Goal: Transaction & Acquisition: Book appointment/travel/reservation

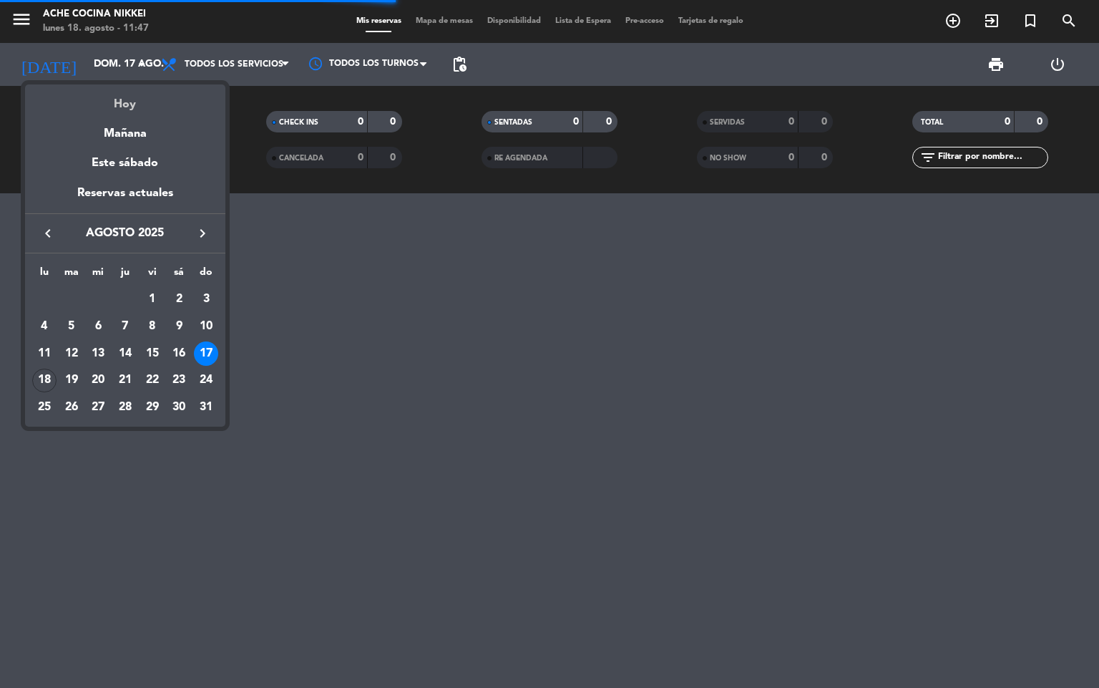
click at [116, 102] on div "Hoy" at bounding box center [125, 98] width 200 height 29
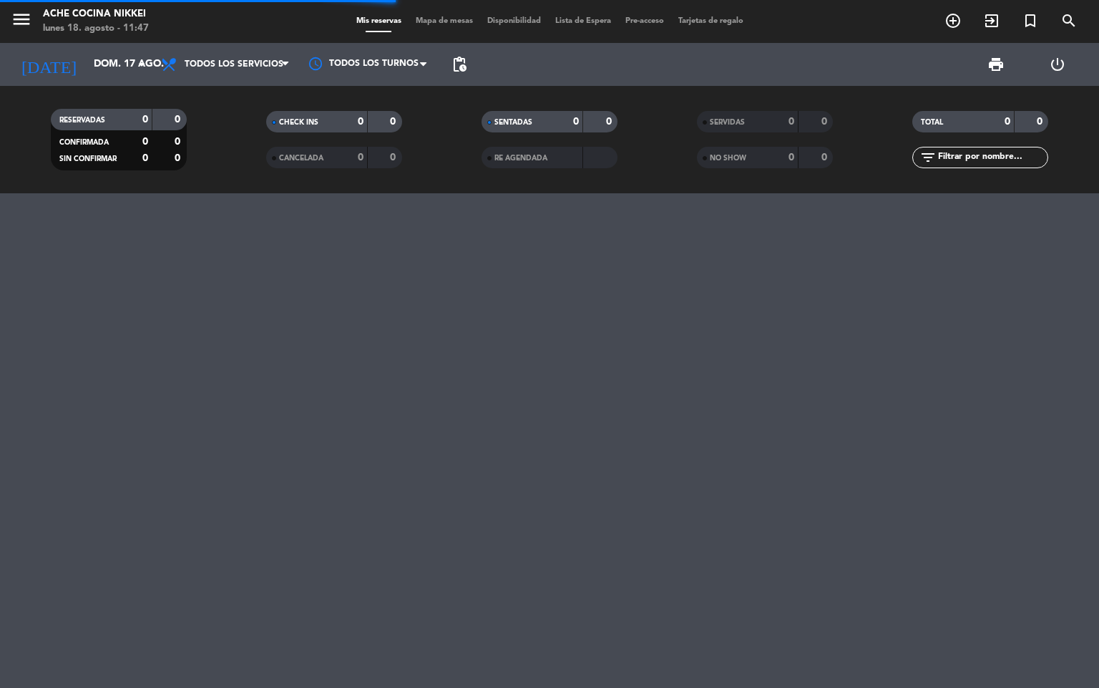
type input "lun. 18 ago."
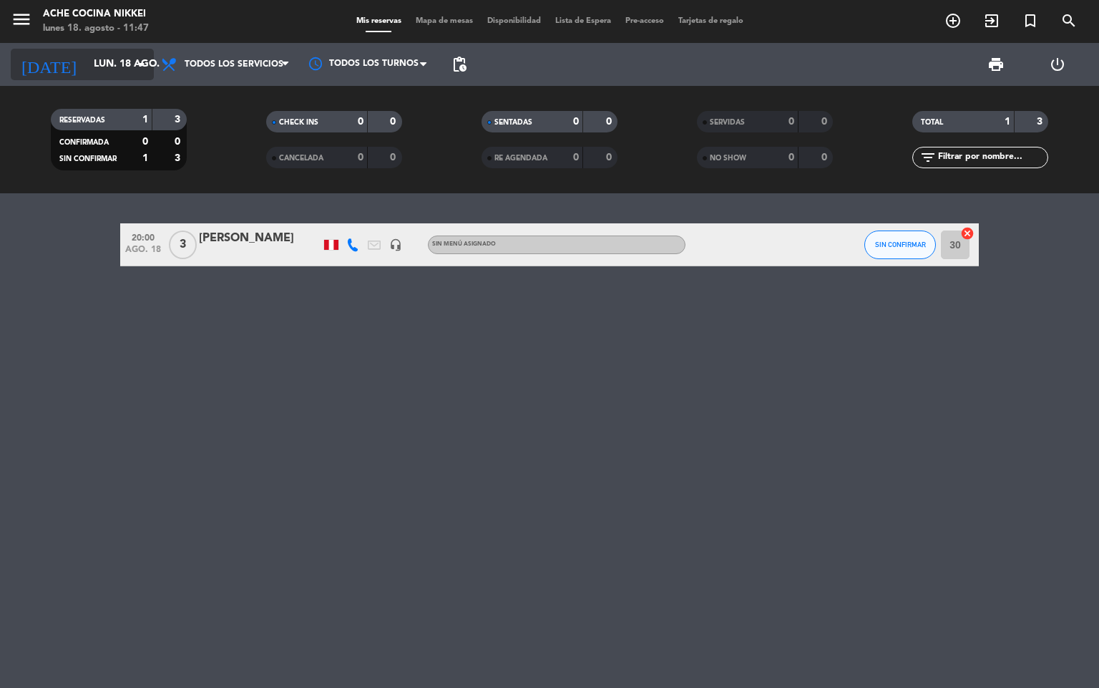
click at [99, 71] on input "lun. 18 ago." at bounding box center [155, 65] width 136 height 26
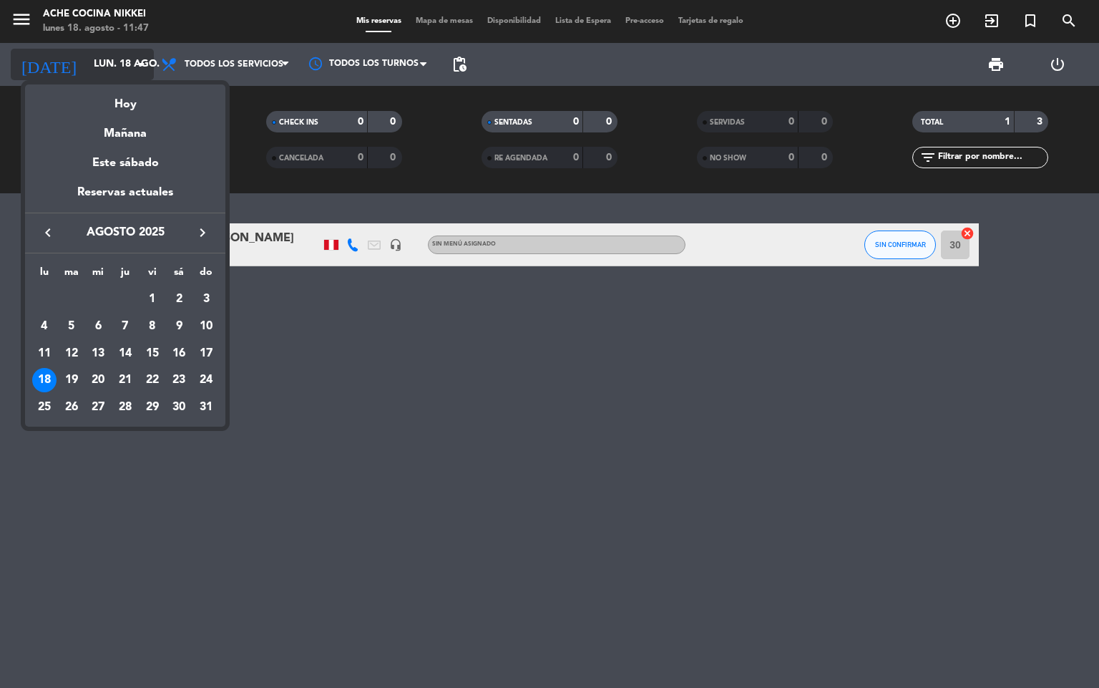
click at [99, 71] on div at bounding box center [549, 344] width 1099 height 688
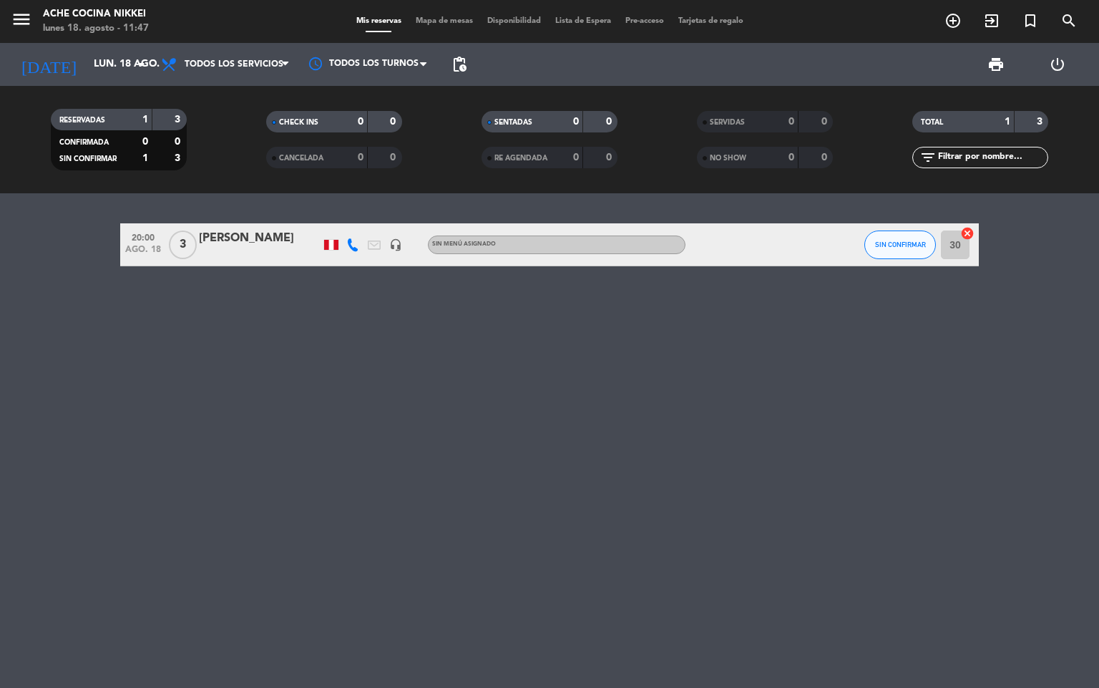
click at [79, 370] on div "20:00 ago. 18 3 [PERSON_NAME] headset_mic Sin menú asignado SIN CONFIRMAR 30 ca…" at bounding box center [549, 440] width 1099 height 494
click at [952, 22] on icon "add_circle_outline" at bounding box center [953, 20] width 17 height 17
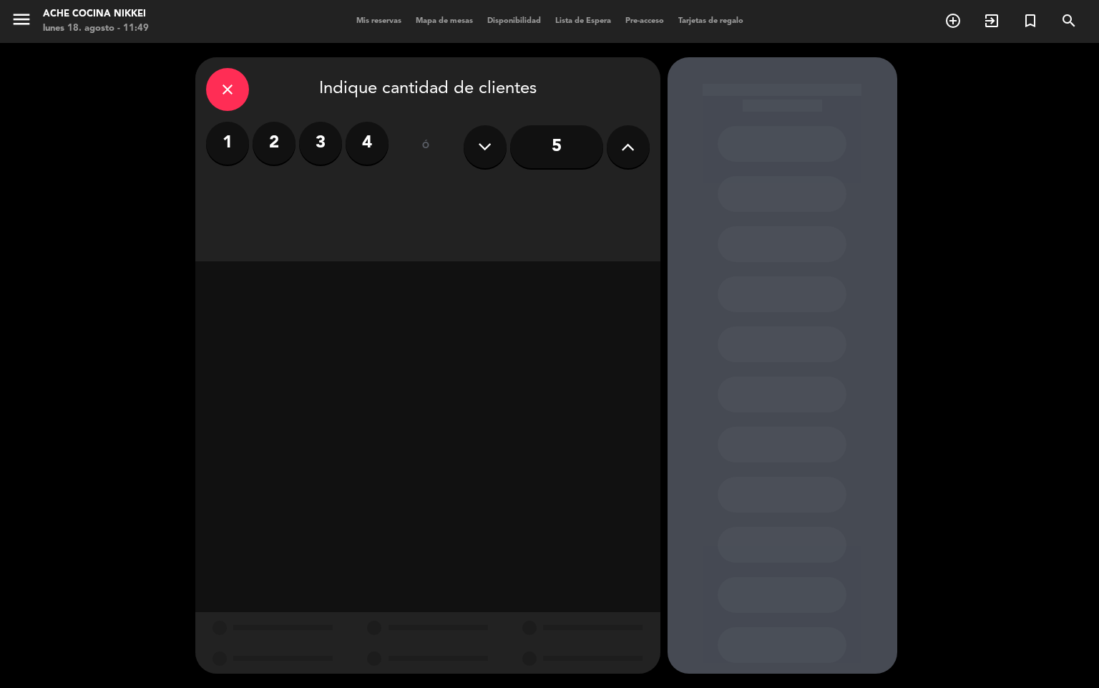
click at [378, 152] on label "4" at bounding box center [367, 143] width 43 height 43
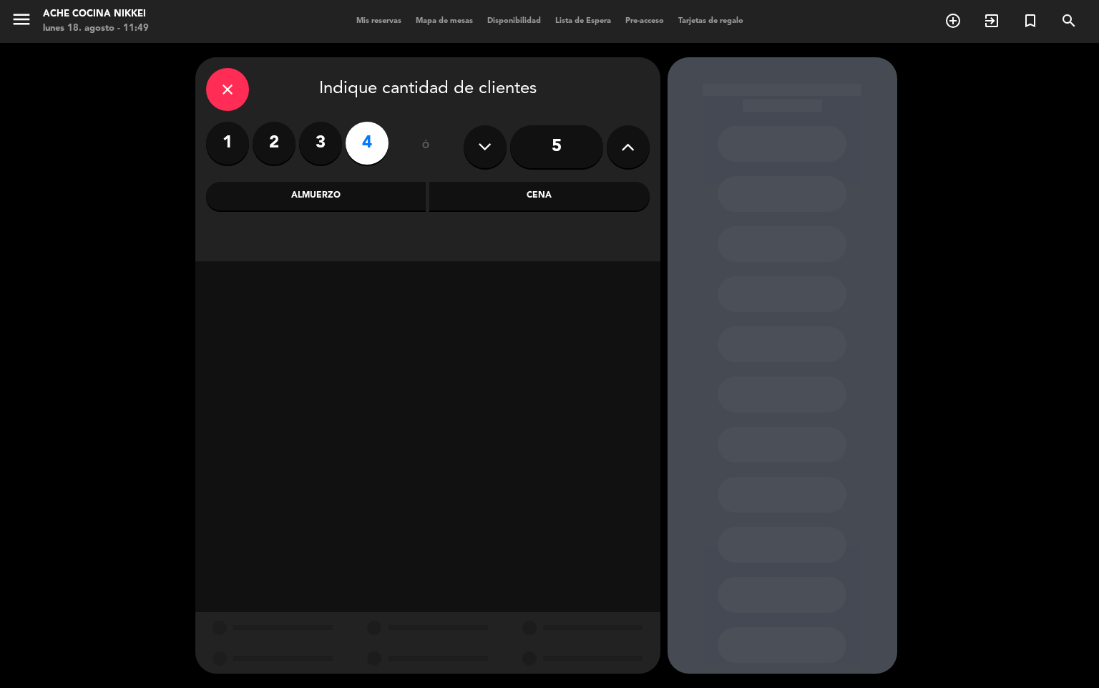
click at [331, 191] on div "Almuerzo" at bounding box center [316, 196] width 220 height 29
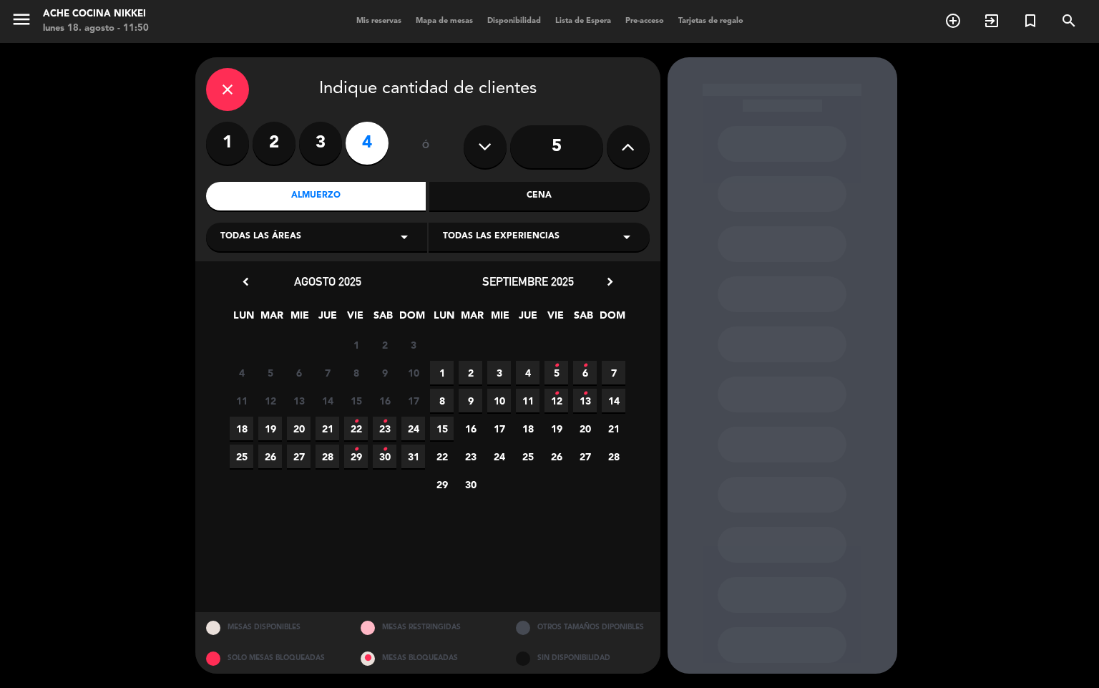
click at [245, 419] on span "18" at bounding box center [242, 428] width 24 height 24
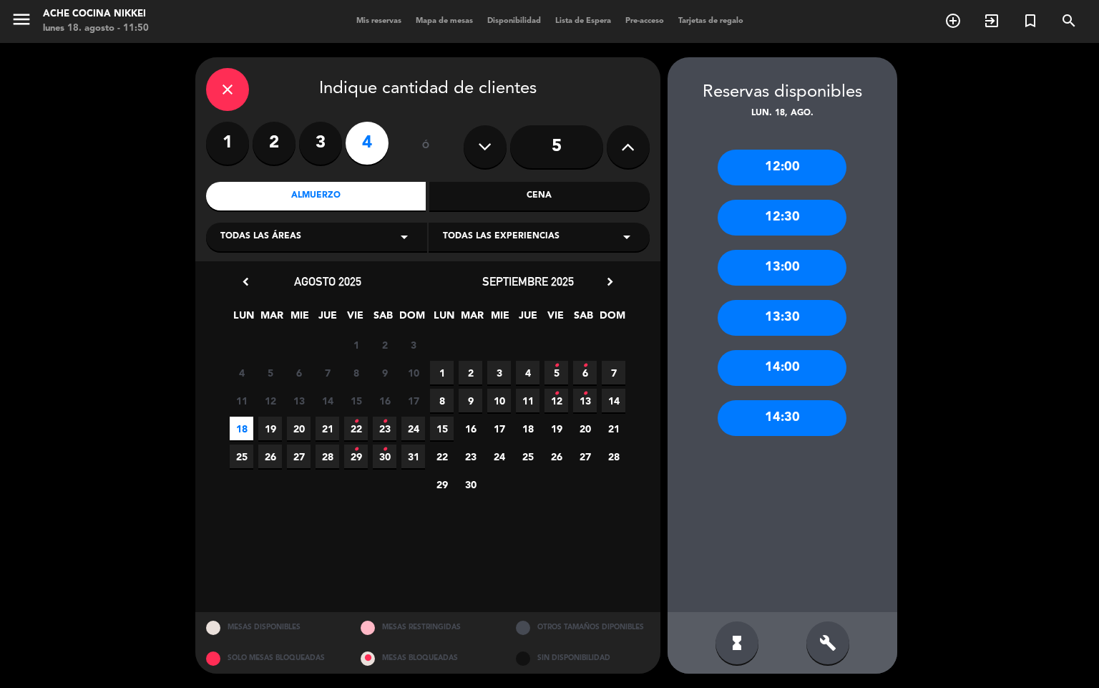
click at [822, 220] on div "12:30" at bounding box center [782, 218] width 129 height 36
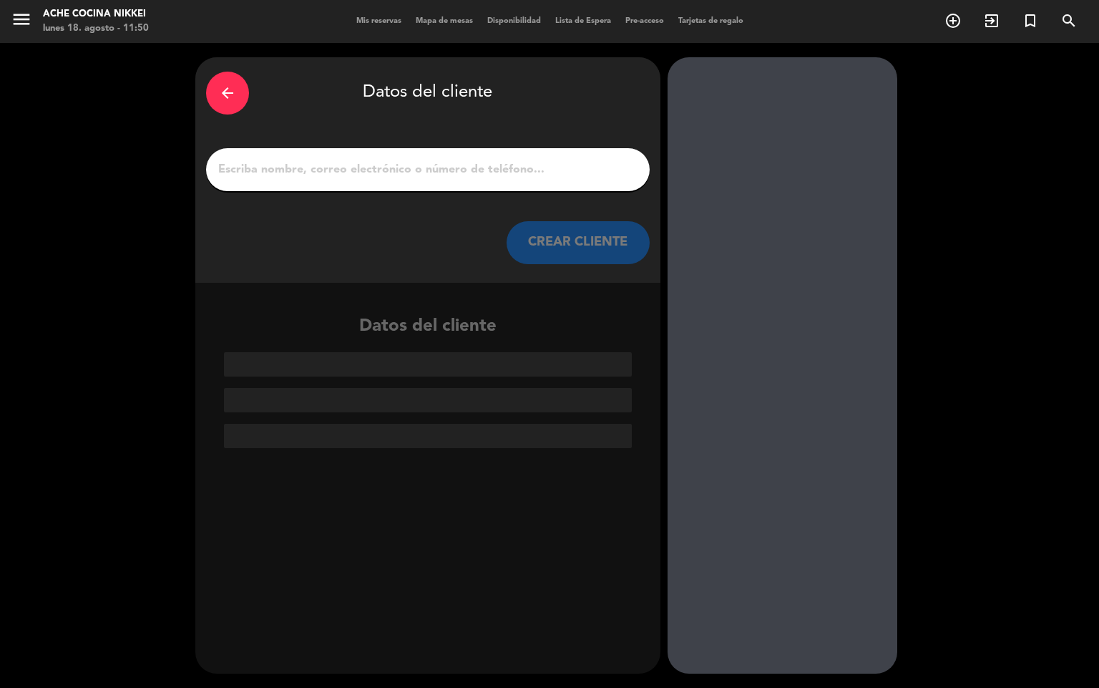
click at [327, 177] on input "1" at bounding box center [428, 170] width 422 height 20
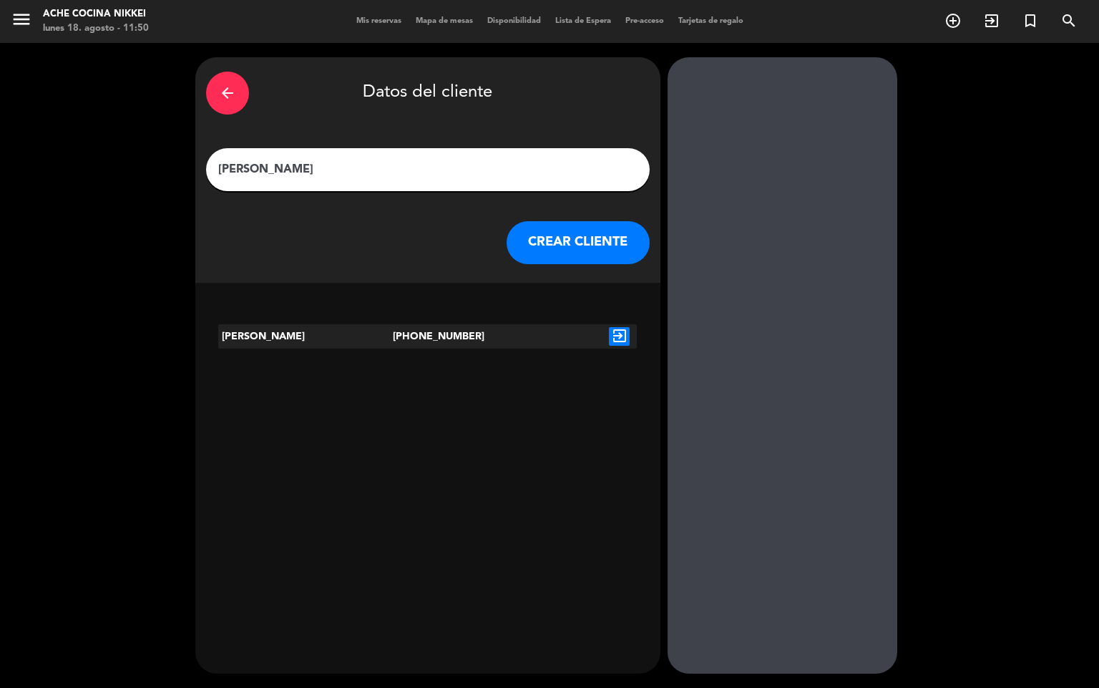
type input "[PERSON_NAME]"
click at [638, 245] on button "CREAR CLIENTE" at bounding box center [578, 242] width 143 height 43
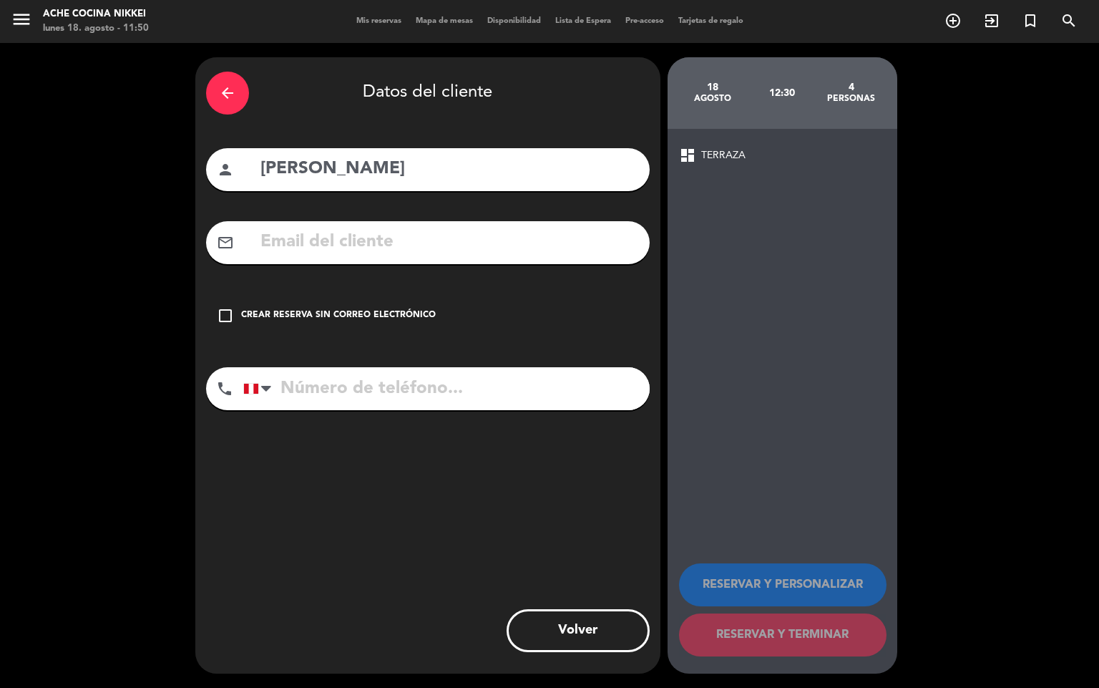
click at [222, 318] on icon "check_box_outline_blank" at bounding box center [225, 315] width 17 height 17
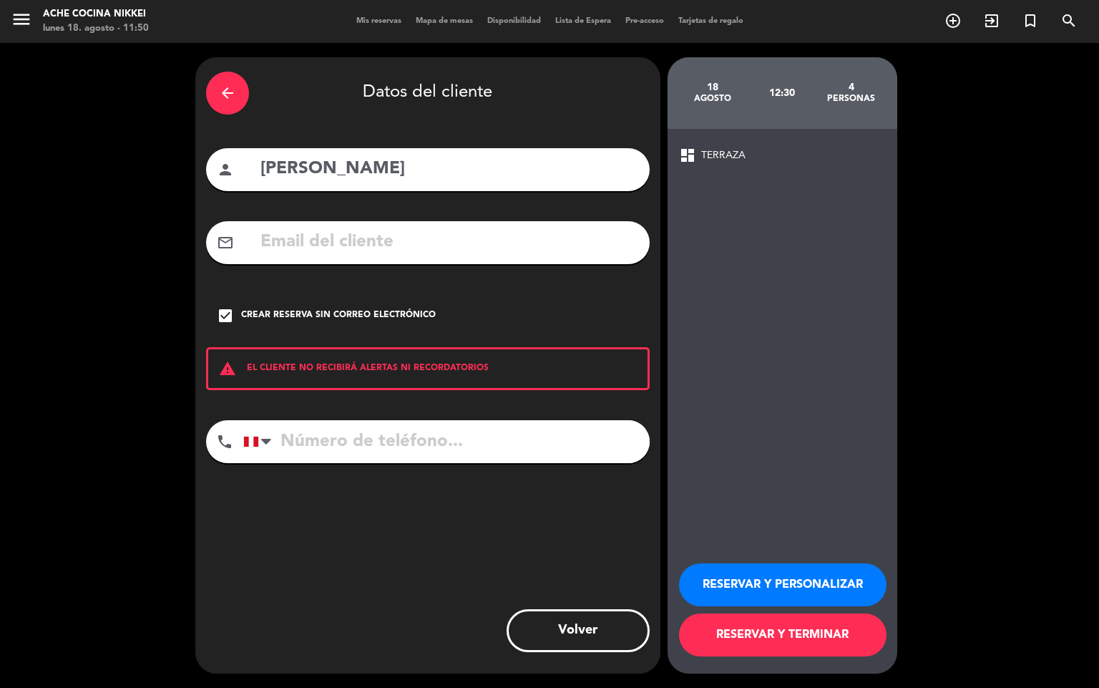
click at [381, 453] on input "tel" at bounding box center [446, 441] width 406 height 43
type input "926903614"
click at [804, 592] on button "RESERVAR Y PERSONALIZAR" at bounding box center [783, 584] width 208 height 43
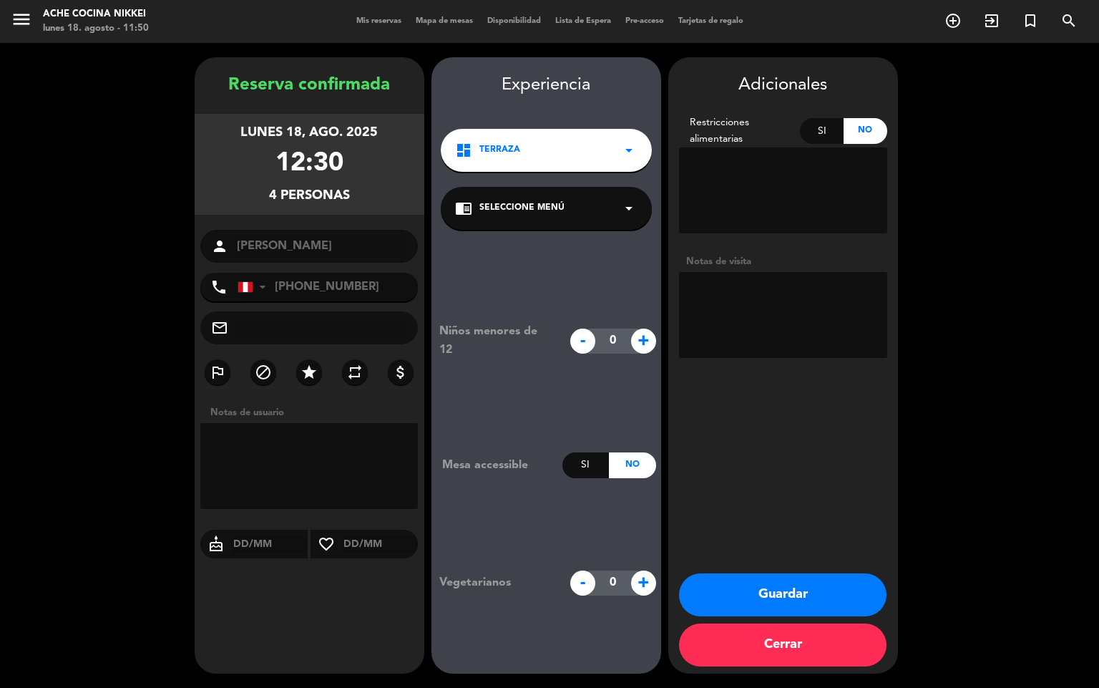
click at [711, 296] on textarea at bounding box center [783, 315] width 208 height 86
type textarea "llega 12:45"
click at [765, 580] on button "Guardar" at bounding box center [783, 594] width 208 height 43
